Goal: Communication & Community: Share content

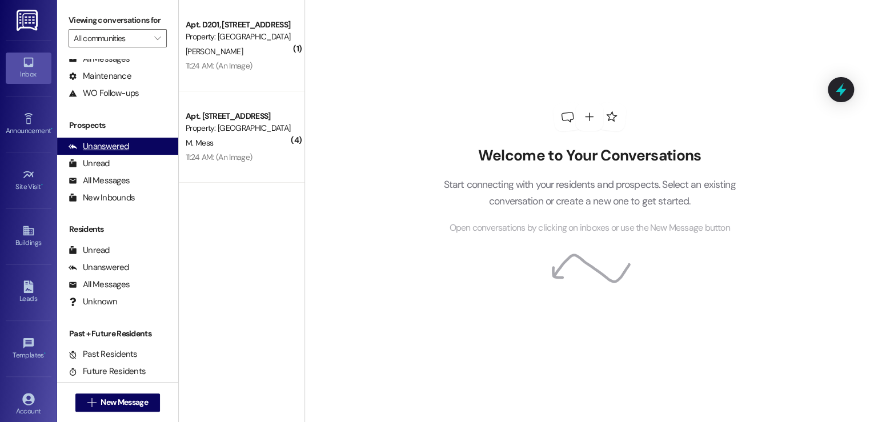
scroll to position [67, 0]
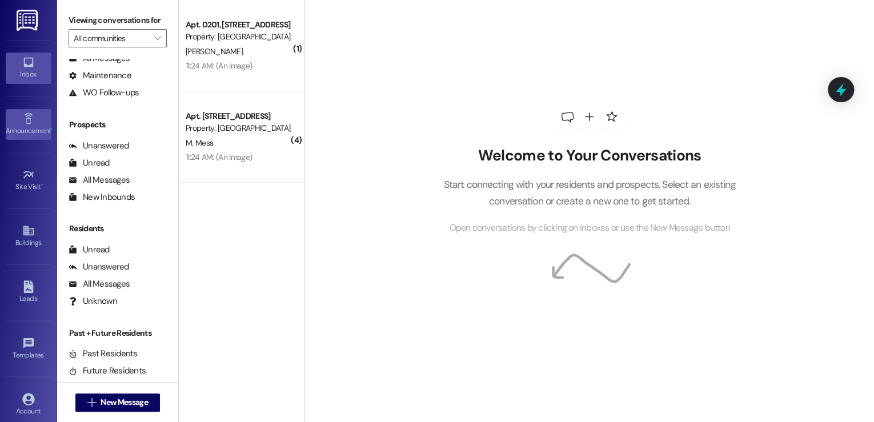
click at [19, 117] on link "Announcement •" at bounding box center [29, 124] width 46 height 31
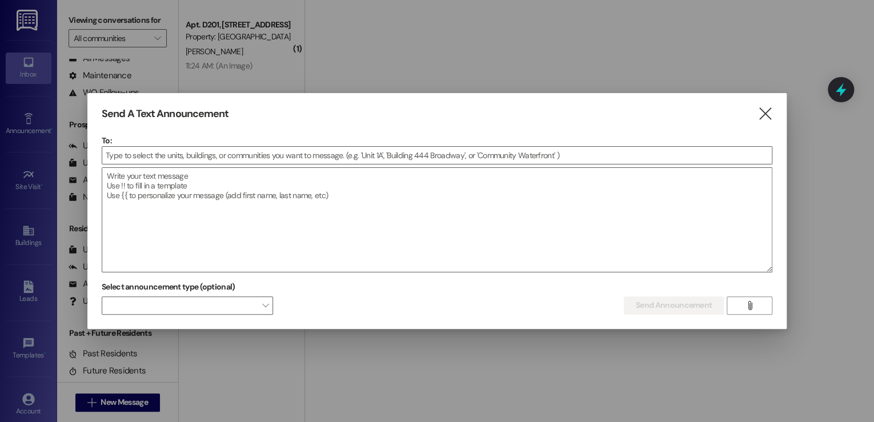
click at [30, 171] on div at bounding box center [437, 211] width 874 height 422
click at [764, 111] on icon "" at bounding box center [764, 114] width 15 height 12
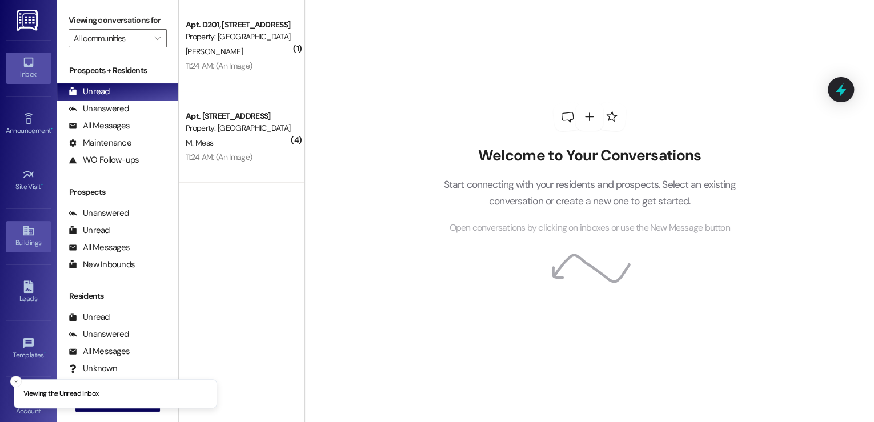
click at [25, 237] on div "Buildings" at bounding box center [28, 242] width 57 height 11
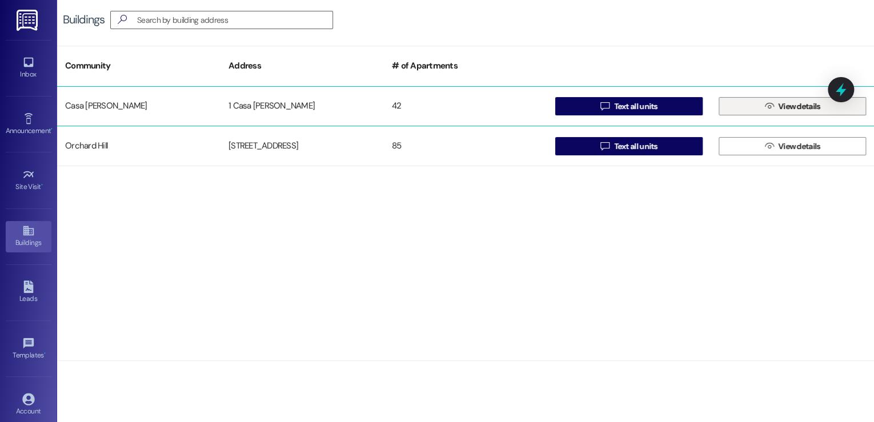
click at [765, 107] on icon "" at bounding box center [769, 106] width 9 height 9
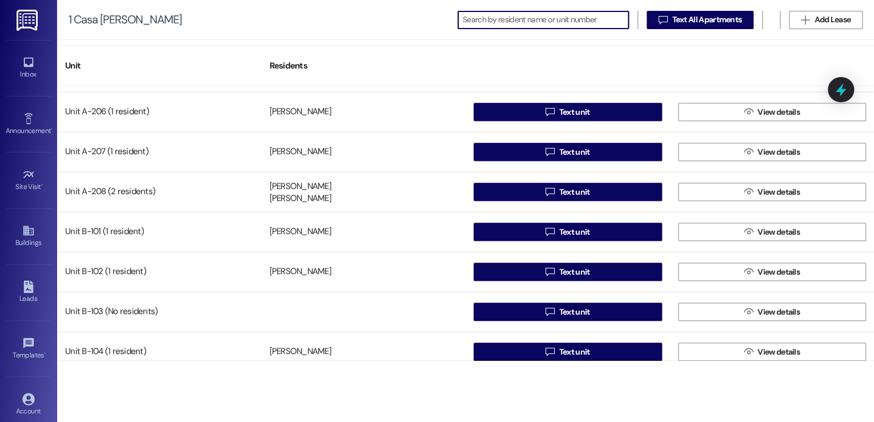
scroll to position [548, 0]
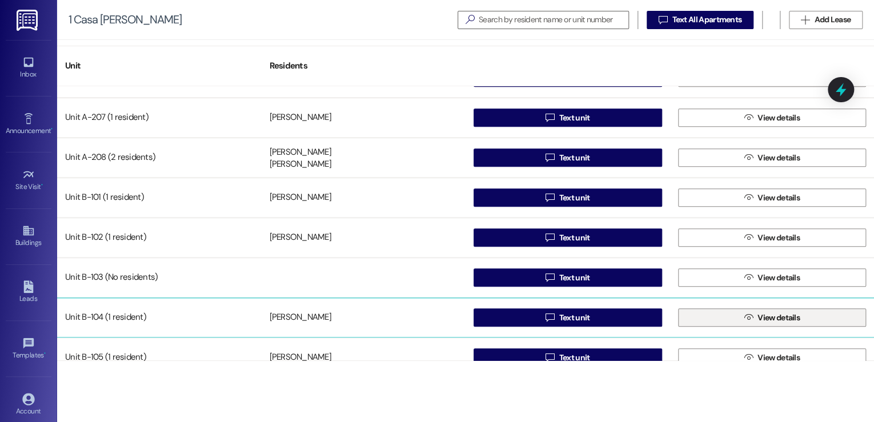
click at [725, 318] on button " View details" at bounding box center [772, 317] width 188 height 18
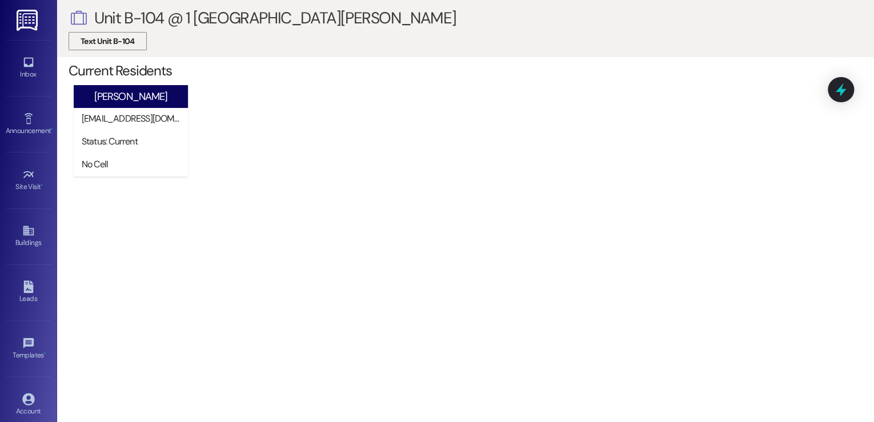
click at [119, 42] on span "Text Unit B-104" at bounding box center [108, 41] width 54 height 12
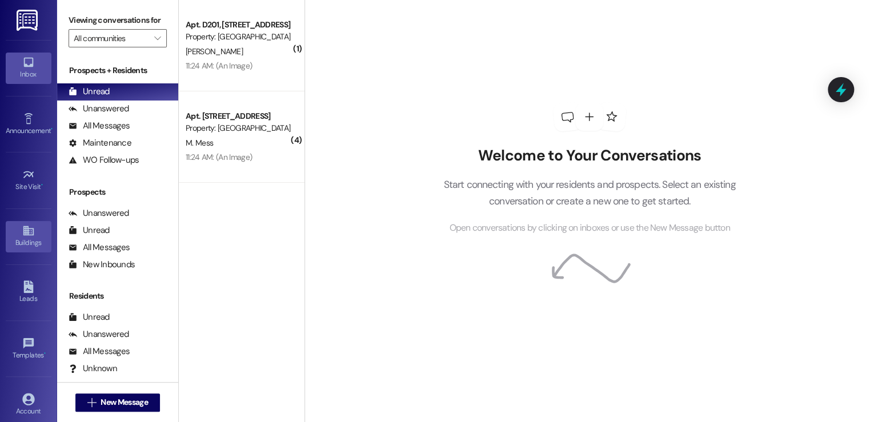
click at [25, 235] on icon at bounding box center [28, 230] width 13 height 13
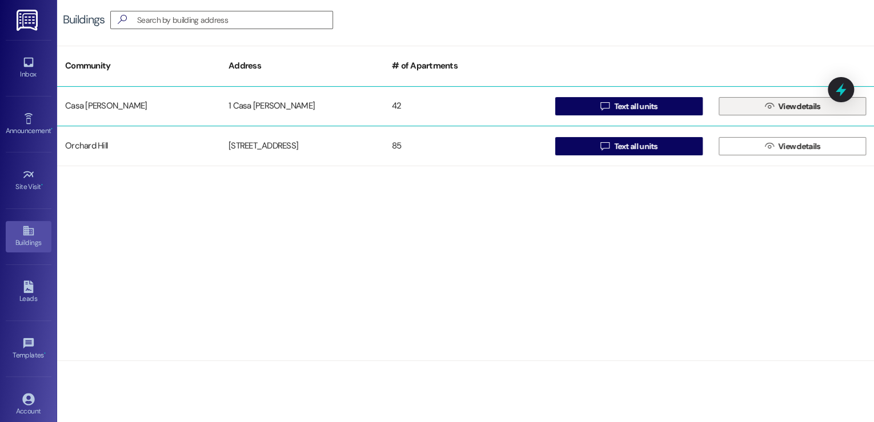
click at [803, 105] on span "View details" at bounding box center [799, 107] width 42 height 12
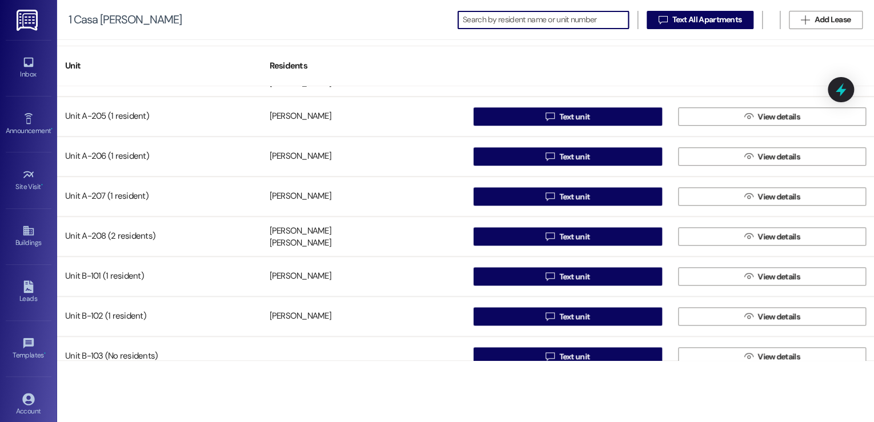
scroll to position [594, 0]
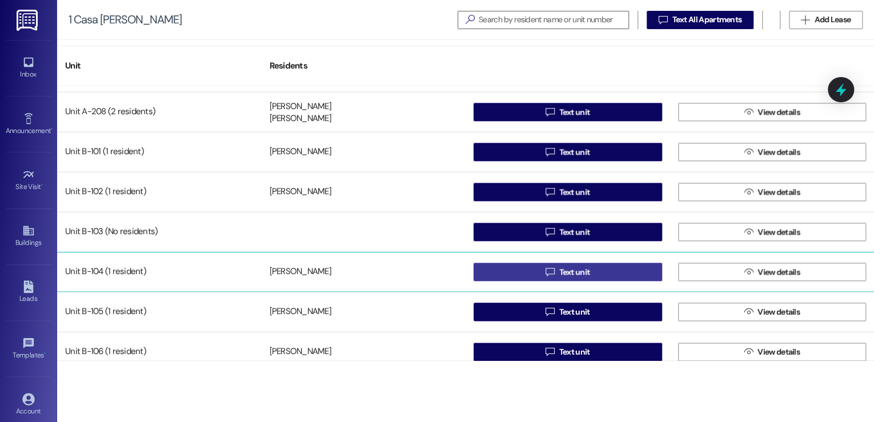
click at [576, 276] on span "Text unit" at bounding box center [574, 272] width 31 height 12
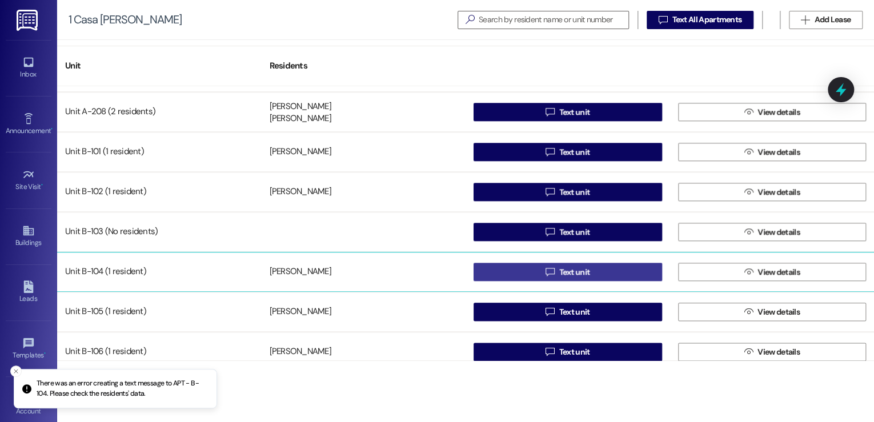
click at [567, 275] on span "Text unit" at bounding box center [574, 272] width 31 height 12
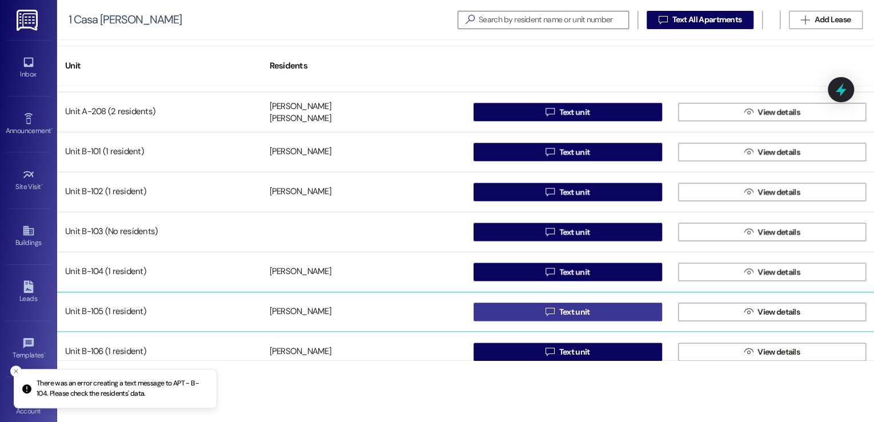
click at [568, 311] on span "Text unit" at bounding box center [574, 312] width 31 height 12
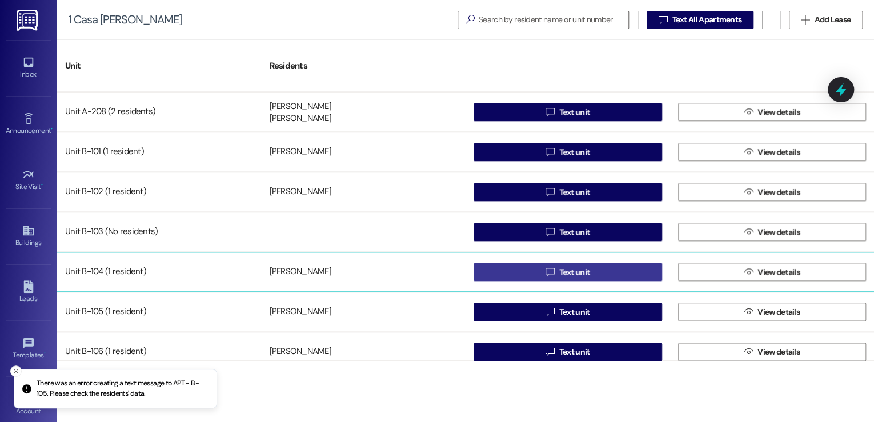
click at [583, 272] on span "Text unit" at bounding box center [574, 272] width 31 height 12
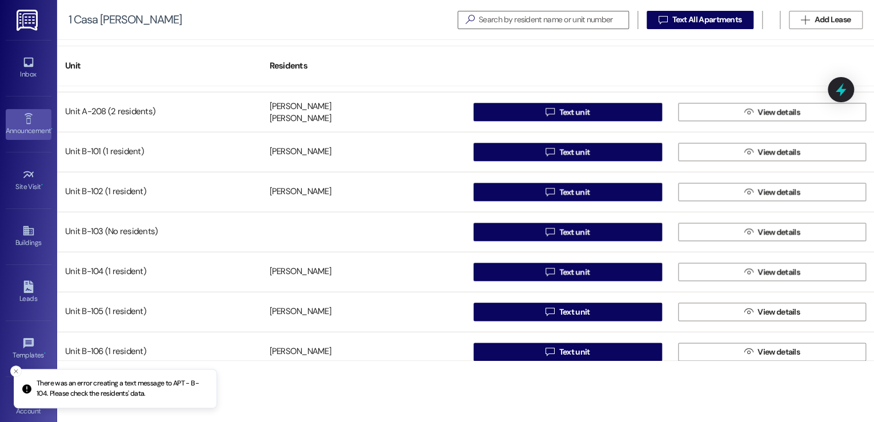
click at [30, 126] on div "Announcement •" at bounding box center [28, 130] width 57 height 11
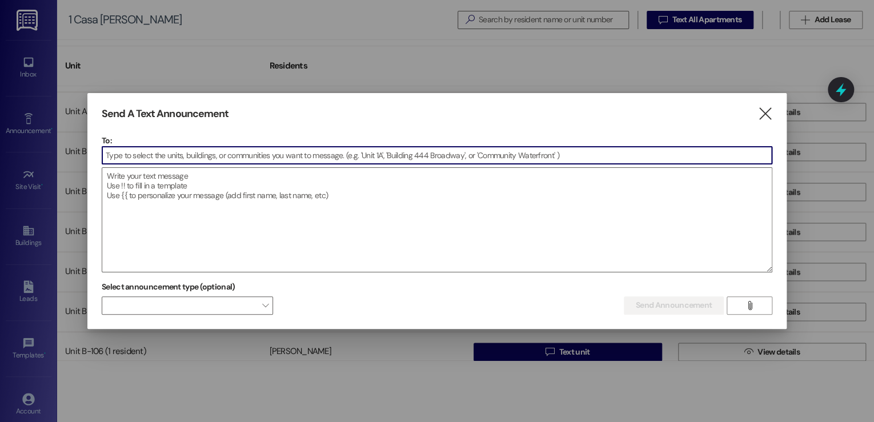
click at [196, 157] on input at bounding box center [436, 155] width 669 height 17
click at [761, 115] on icon "" at bounding box center [764, 114] width 15 height 12
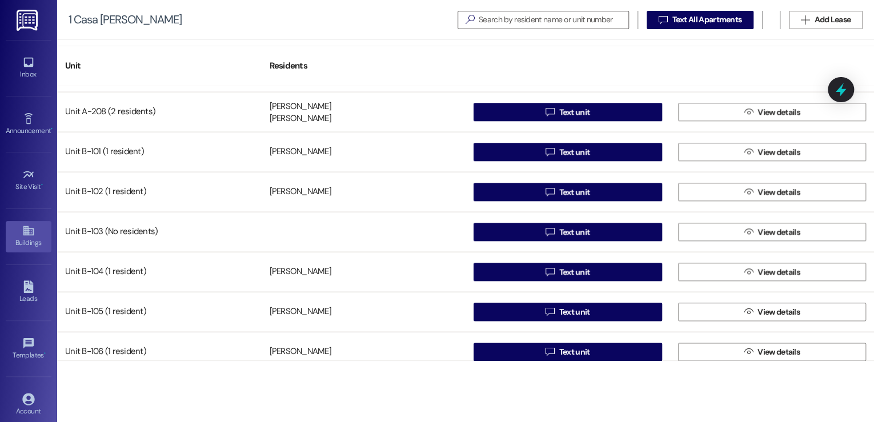
click at [25, 231] on icon at bounding box center [28, 231] width 10 height 10
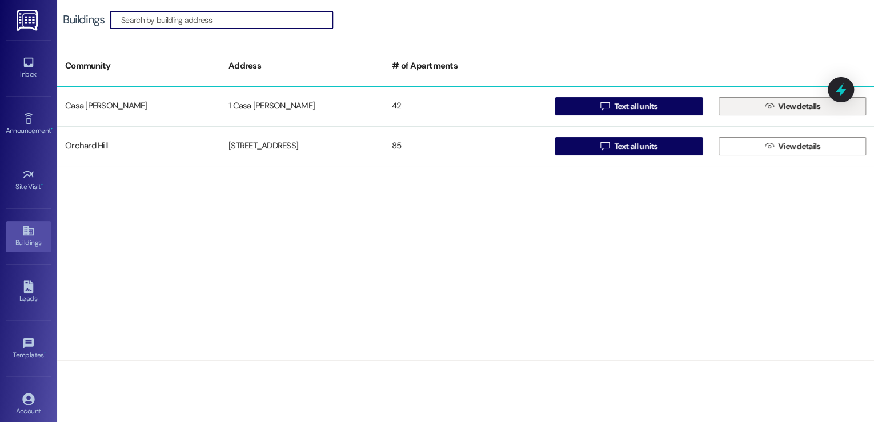
click at [776, 107] on span "View details" at bounding box center [799, 107] width 47 height 12
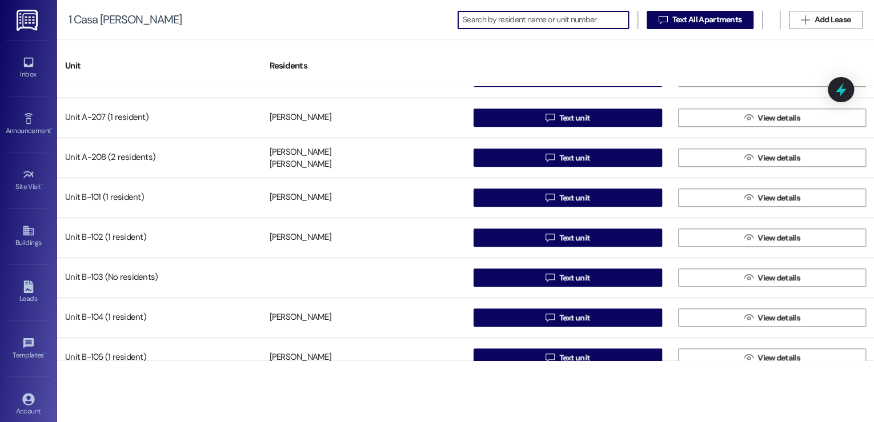
scroll to position [594, 0]
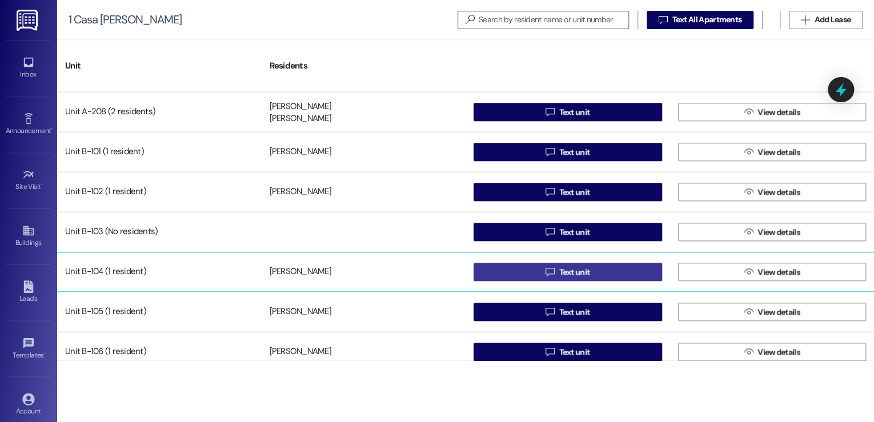
click at [586, 267] on span "Text unit" at bounding box center [574, 272] width 31 height 12
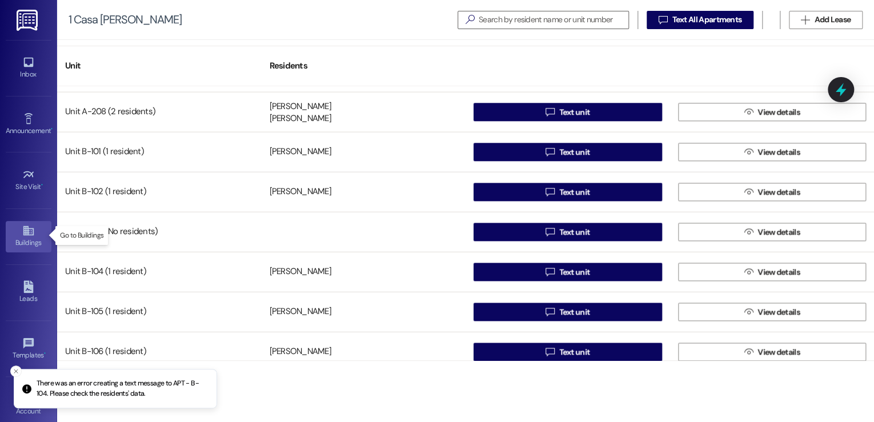
click at [22, 225] on icon at bounding box center [28, 230] width 13 height 13
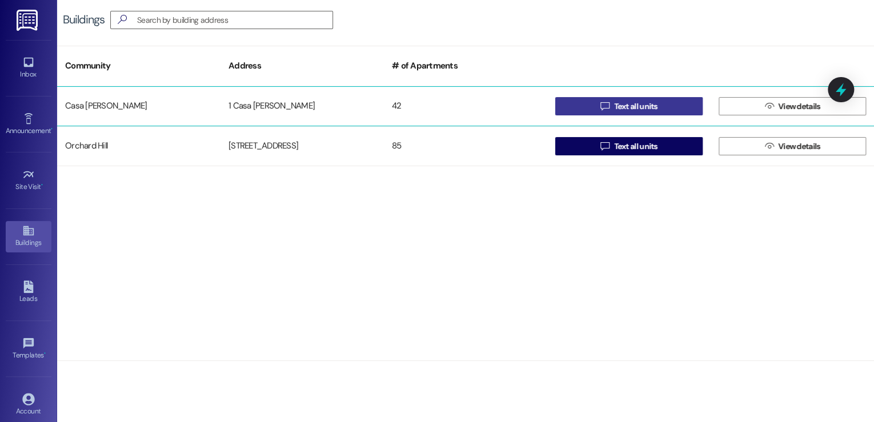
click at [640, 102] on span "Text all units" at bounding box center [635, 107] width 43 height 12
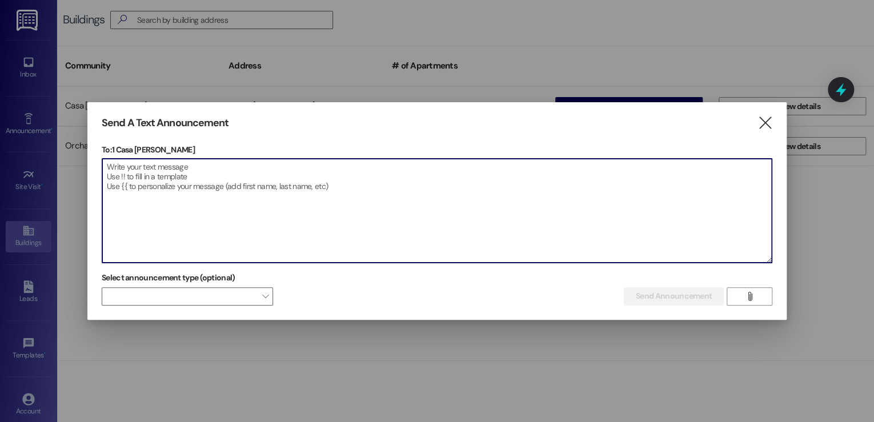
click at [161, 172] on textarea at bounding box center [436, 211] width 669 height 104
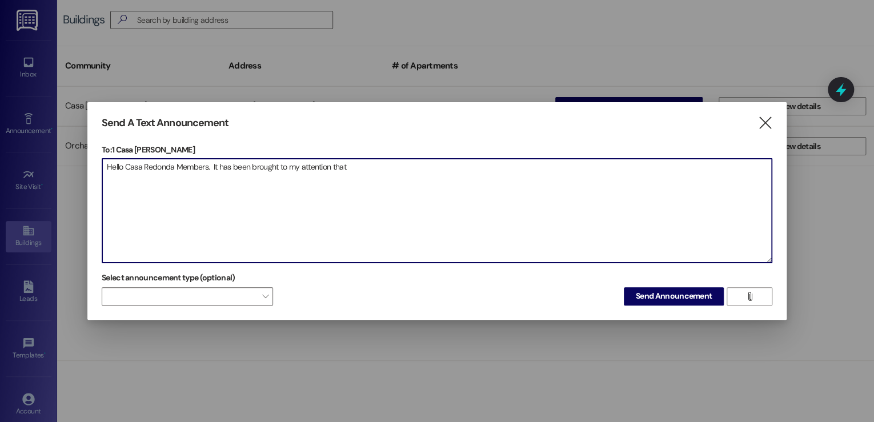
drag, startPoint x: 377, startPoint y: 169, endPoint x: 54, endPoint y: 148, distance: 323.4
click at [54, 148] on div "Send A Text Announcement  To: 1 Casa Redonda de Vigil  Drop image file here H…" at bounding box center [437, 211] width 874 height 422
paste textarea ", It has come to my attention that some of you have been leaving messages with …"
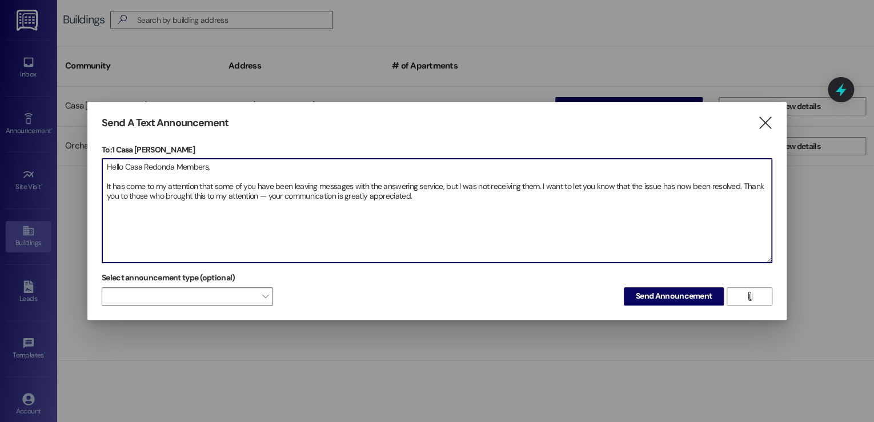
click at [447, 194] on textarea "Hello Casa Redonda Members, It has come to my attention that some of you have b…" at bounding box center [436, 211] width 669 height 104
click at [439, 198] on textarea "Hello Casa Redonda Members, It has come to my attention that some of you have b…" at bounding box center [436, 211] width 669 height 104
paste textarea "Hola miembros de Casa Redonda, Me han informado que algunas personas han estado…"
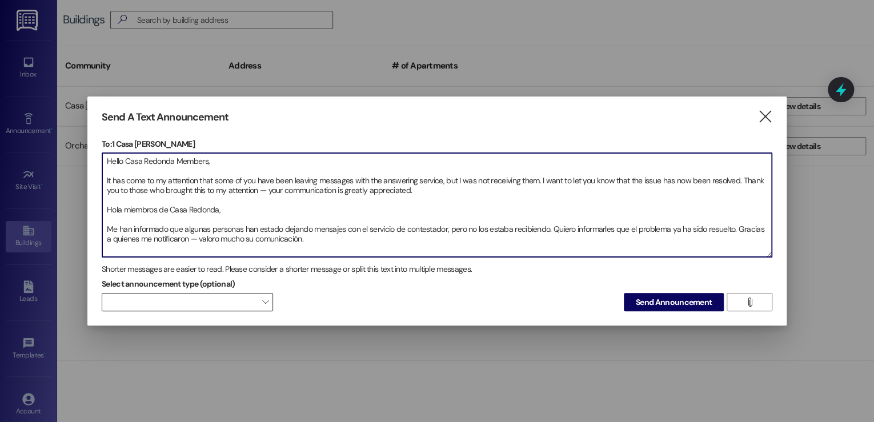
type textarea "Hello Casa Redonda Members, It has come to my attention that some of you have b…"
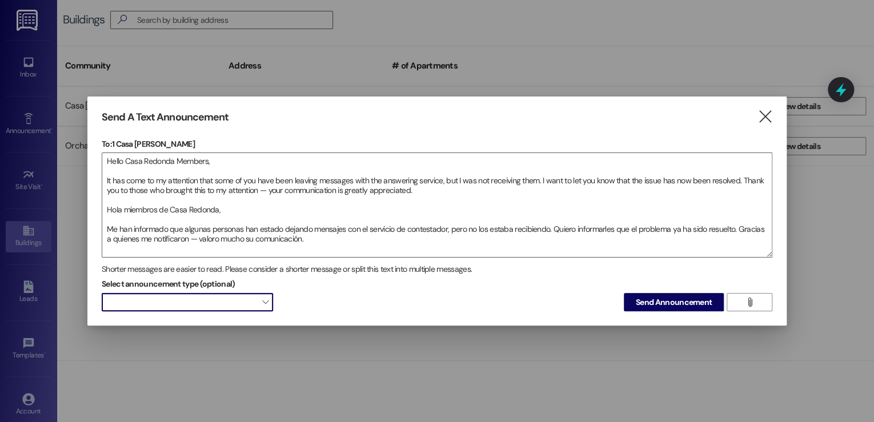
click at [254, 298] on span at bounding box center [187, 302] width 171 height 18
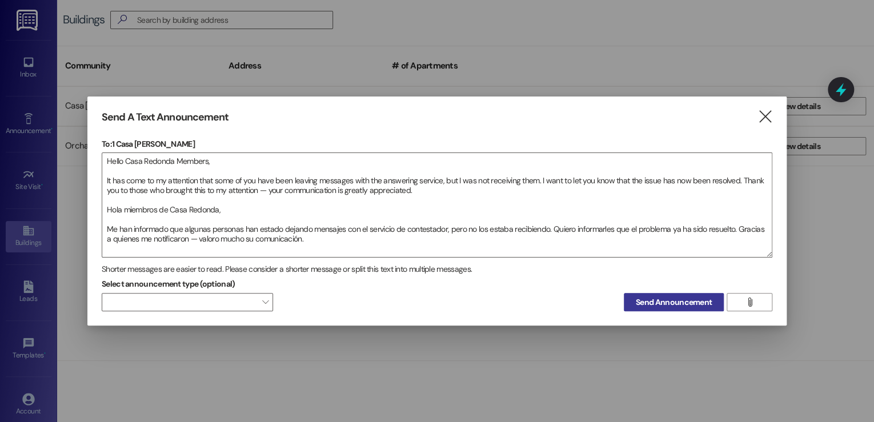
click at [669, 302] on span "Send Announcement" at bounding box center [674, 302] width 76 height 12
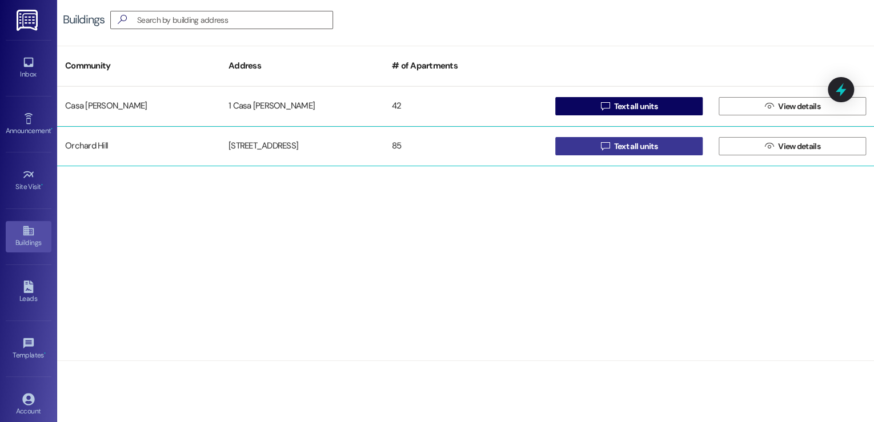
click at [607, 146] on icon "" at bounding box center [604, 146] width 9 height 9
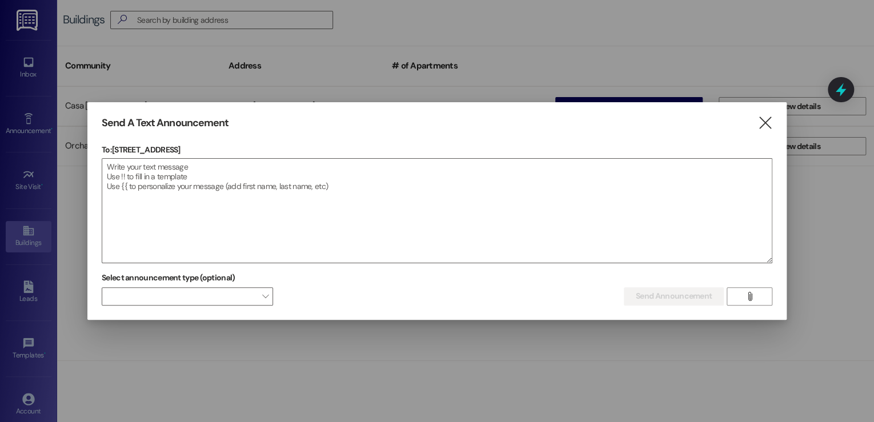
click at [754, 123] on div "Send A Text Announcement " at bounding box center [437, 123] width 671 height 13
click at [764, 122] on icon "" at bounding box center [764, 123] width 15 height 12
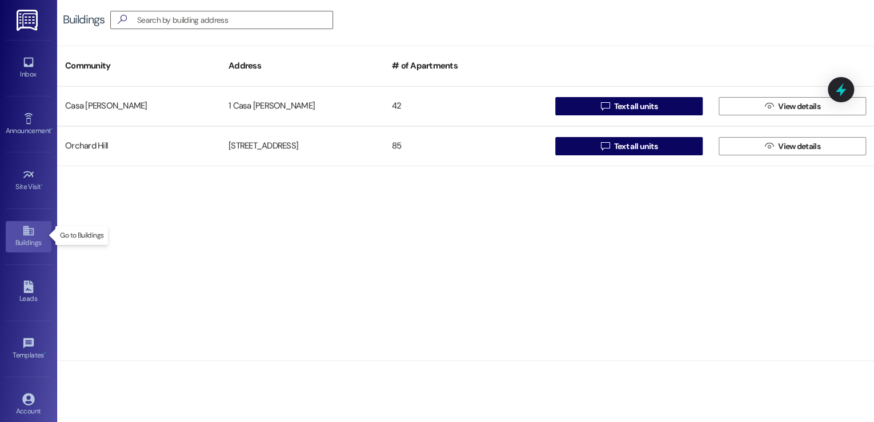
click at [28, 241] on div "Buildings" at bounding box center [28, 242] width 57 height 11
click at [32, 123] on icon at bounding box center [28, 119] width 13 height 13
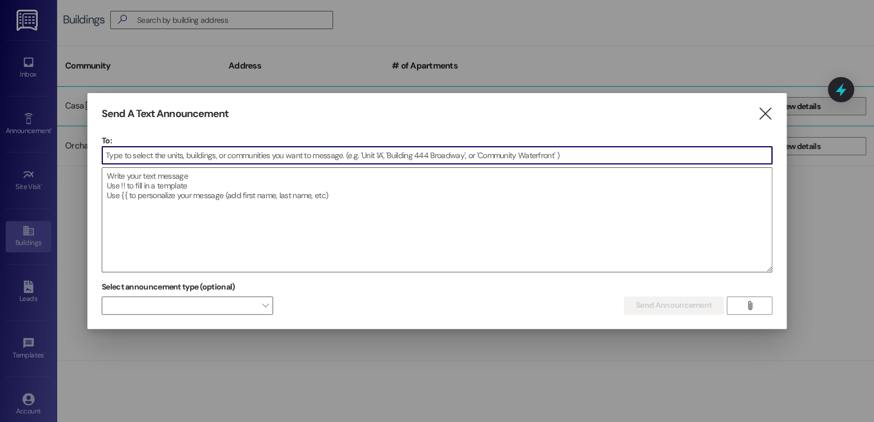
click at [759, 112] on icon "" at bounding box center [764, 114] width 15 height 12
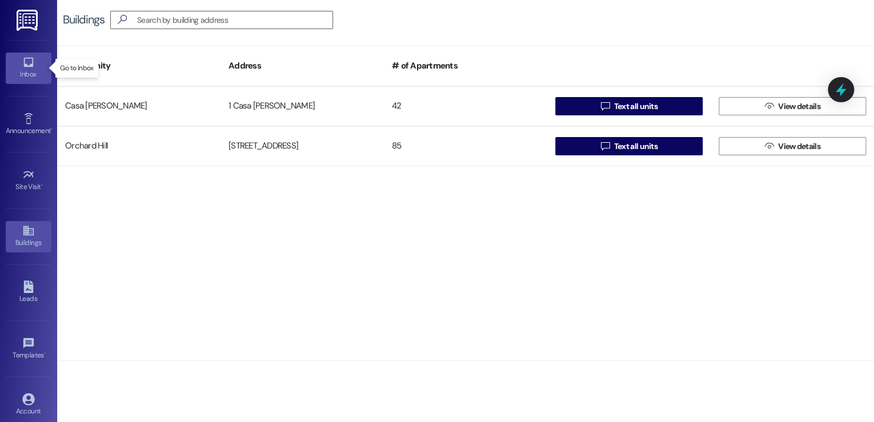
click at [30, 69] on div "Inbox" at bounding box center [28, 74] width 57 height 11
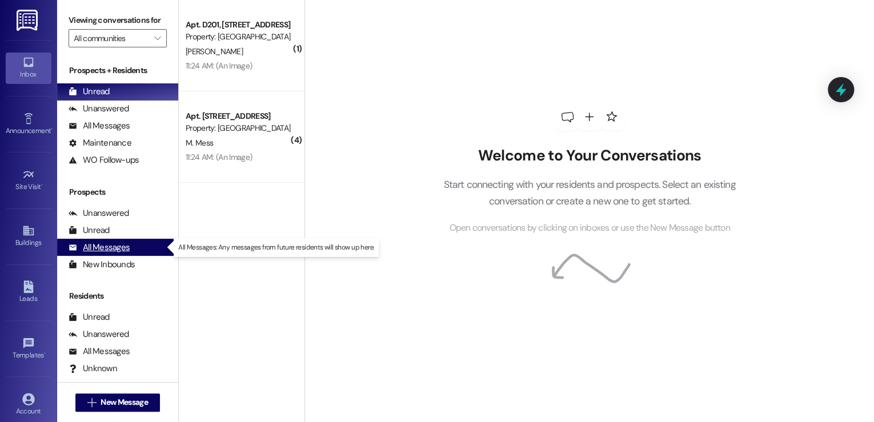
click at [107, 244] on div "All Messages" at bounding box center [99, 248] width 61 height 12
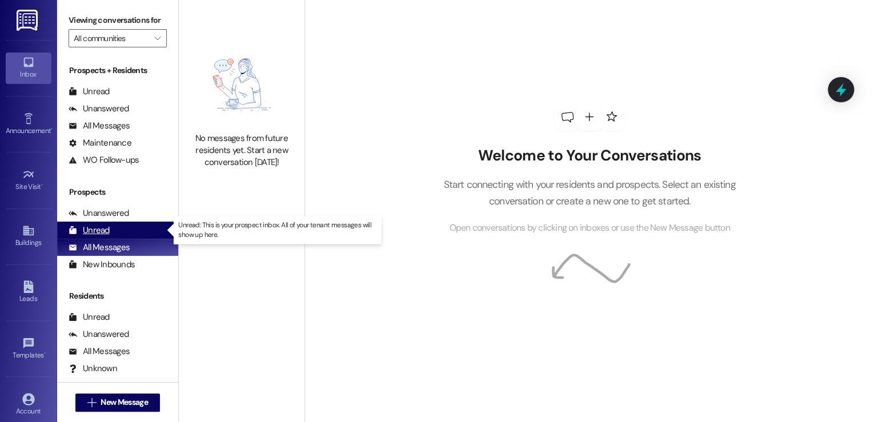
click at [109, 228] on div "Unread (0)" at bounding box center [117, 230] width 121 height 17
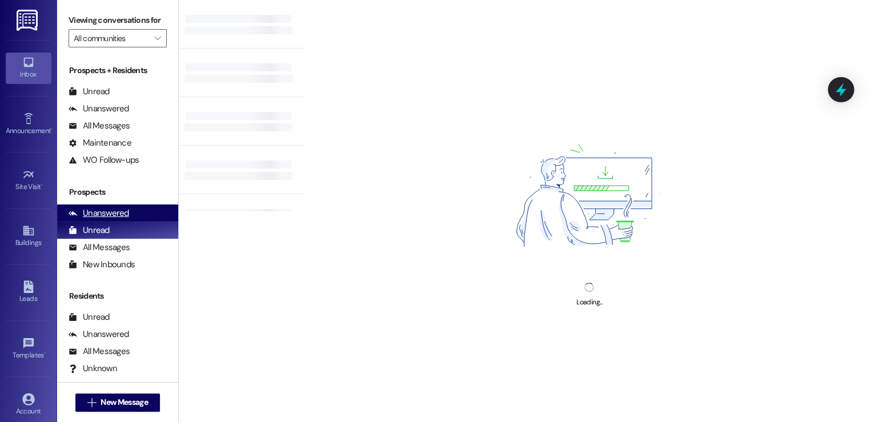
click at [117, 215] on div "Unanswered" at bounding box center [99, 213] width 61 height 12
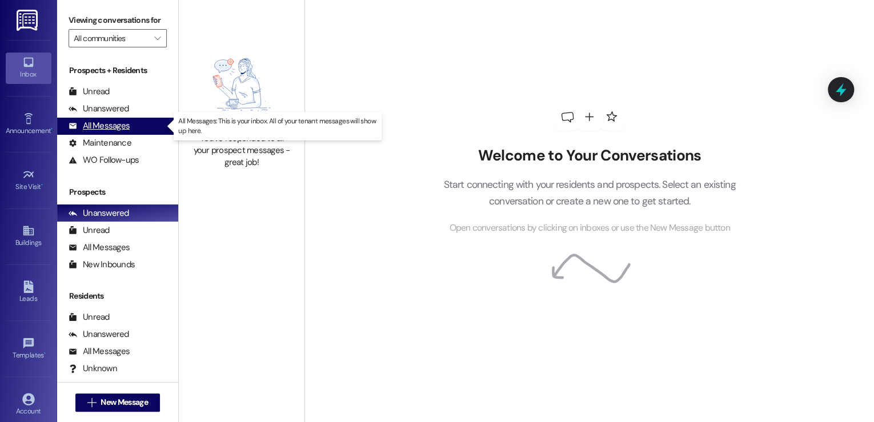
click at [130, 122] on div "All Messages (undefined)" at bounding box center [117, 126] width 121 height 17
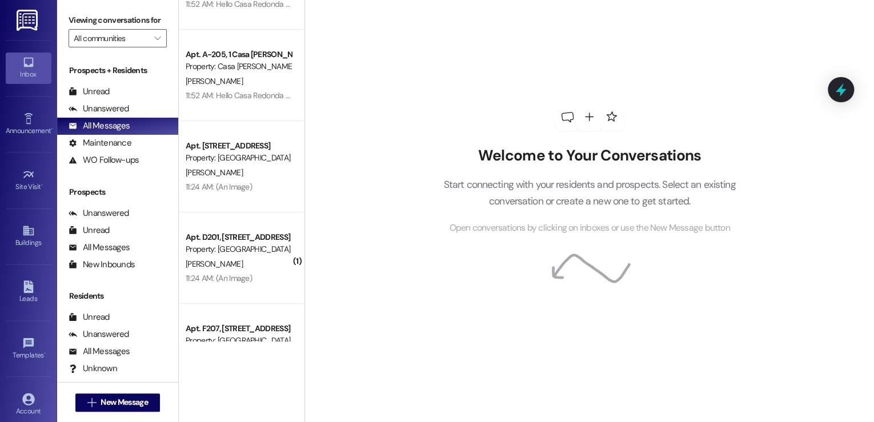
scroll to position [183, 0]
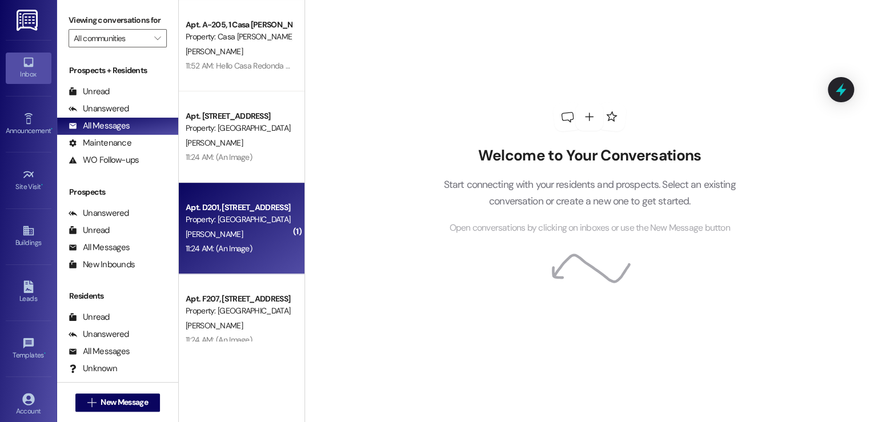
click at [218, 219] on div "Property: [GEOGRAPHIC_DATA]" at bounding box center [239, 220] width 106 height 12
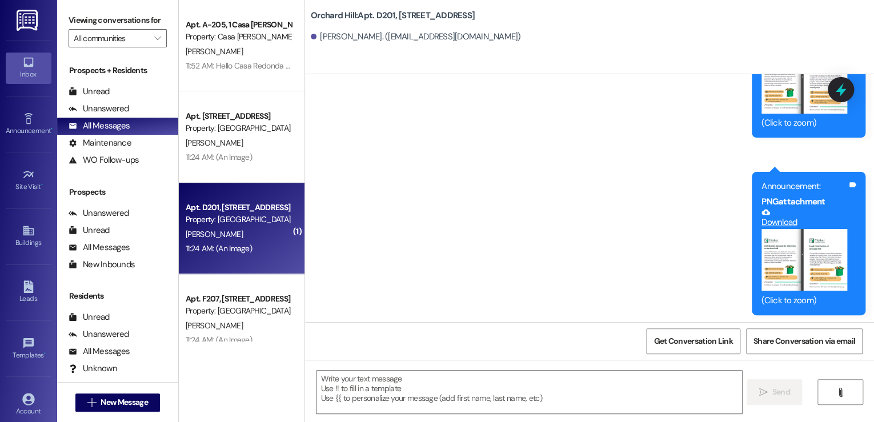
scroll to position [2159, 0]
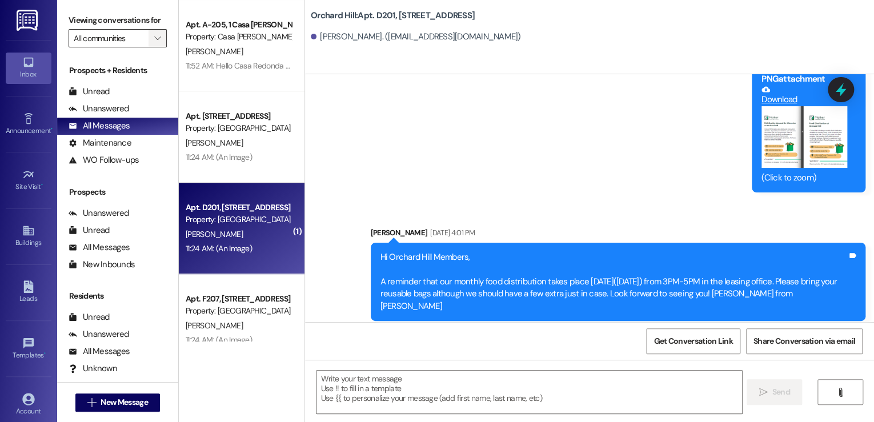
click at [149, 38] on button "" at bounding box center [158, 38] width 18 height 18
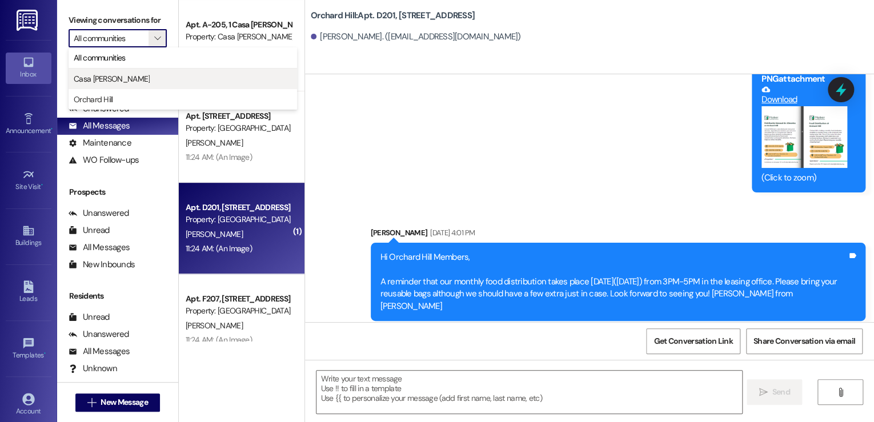
click at [113, 79] on span "Casa Redonda de Vigil" at bounding box center [112, 78] width 76 height 11
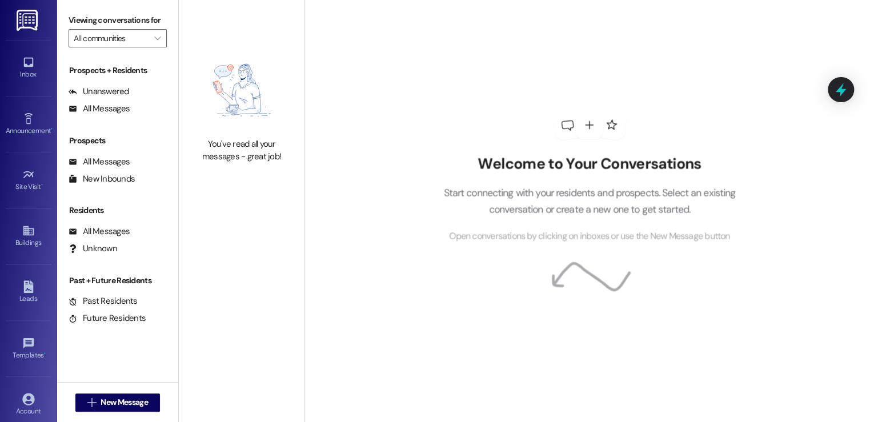
type input "Casa Redonda de Vigil"
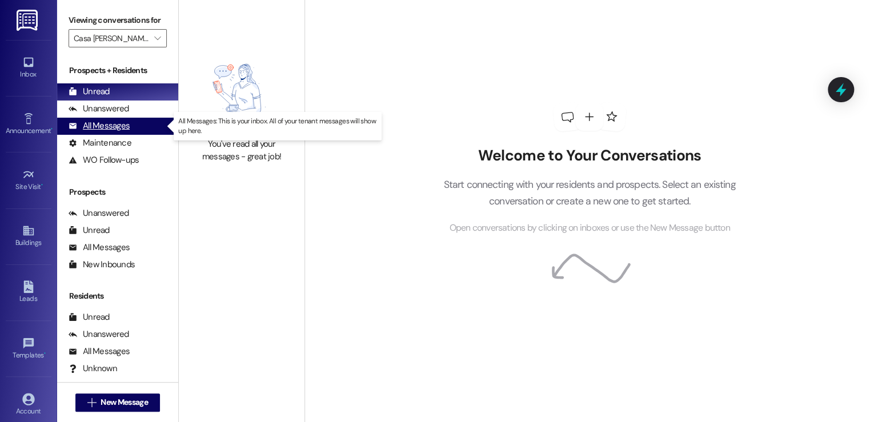
click at [114, 130] on div "All Messages" at bounding box center [99, 126] width 61 height 12
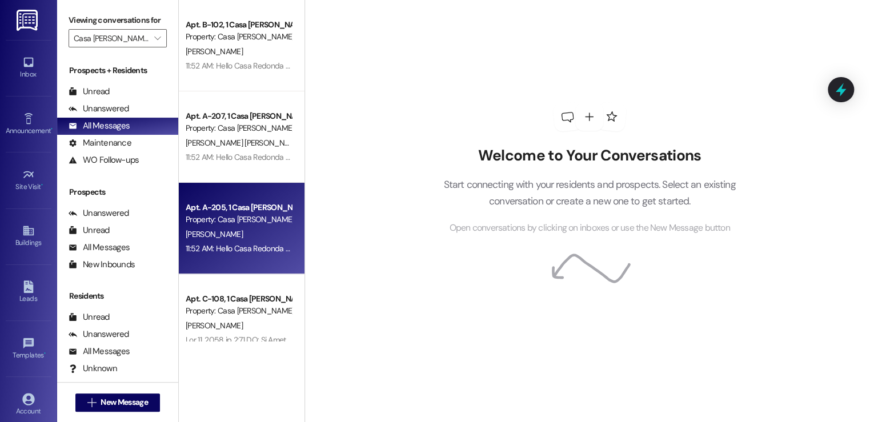
click at [231, 242] on div "11:52 AM: Hello Casa Redonda Members,It has come to my attention that some of y…" at bounding box center [239, 249] width 108 height 14
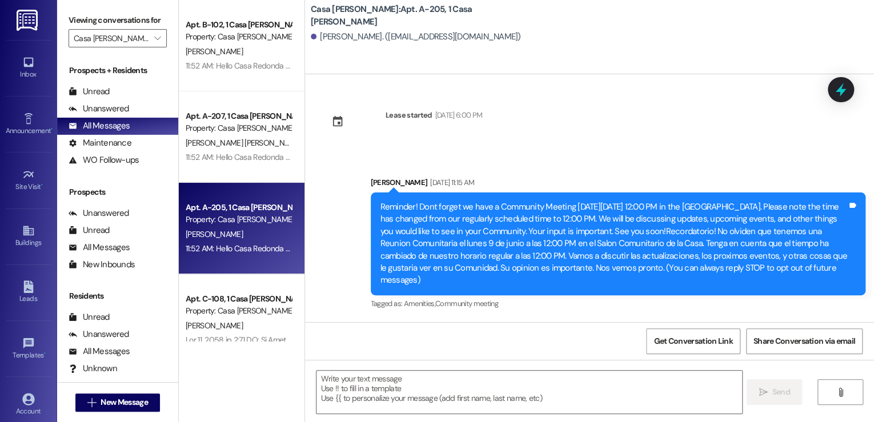
scroll to position [5746, 0]
